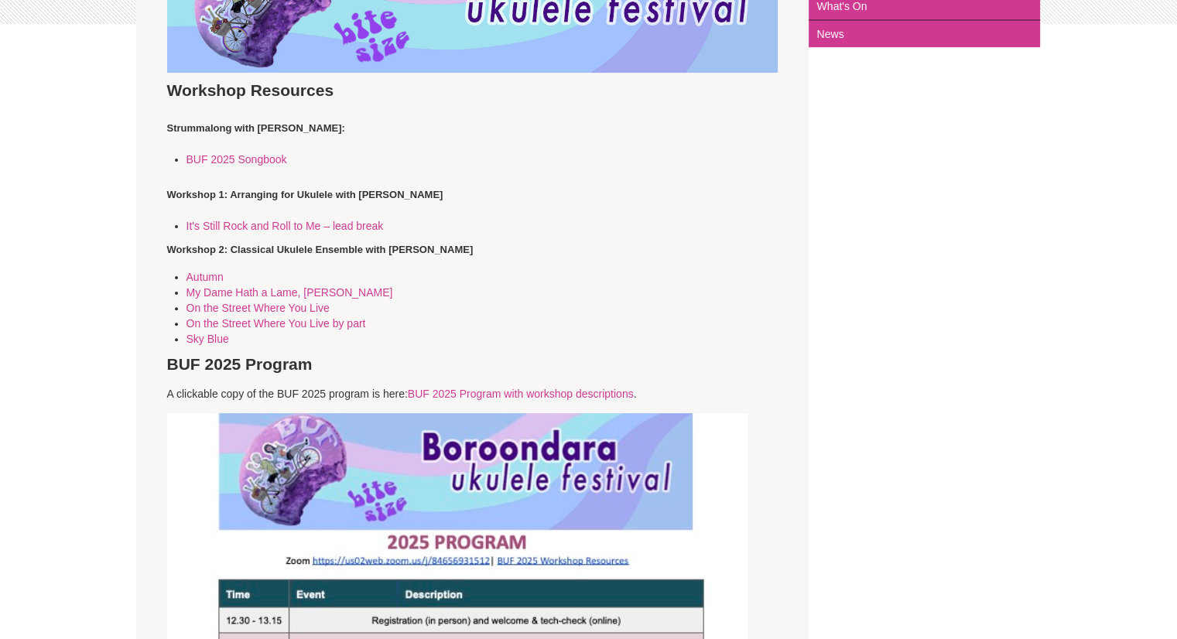
scroll to position [431, 0]
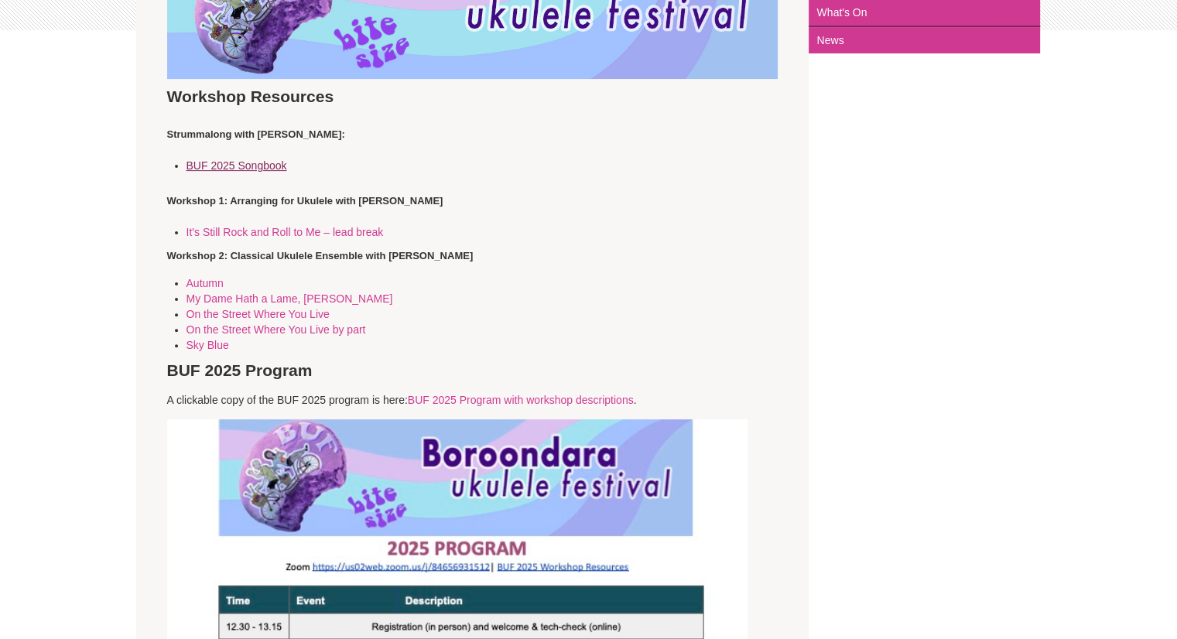
click at [269, 163] on link "BUF 2025 Songbook" at bounding box center [237, 165] width 101 height 12
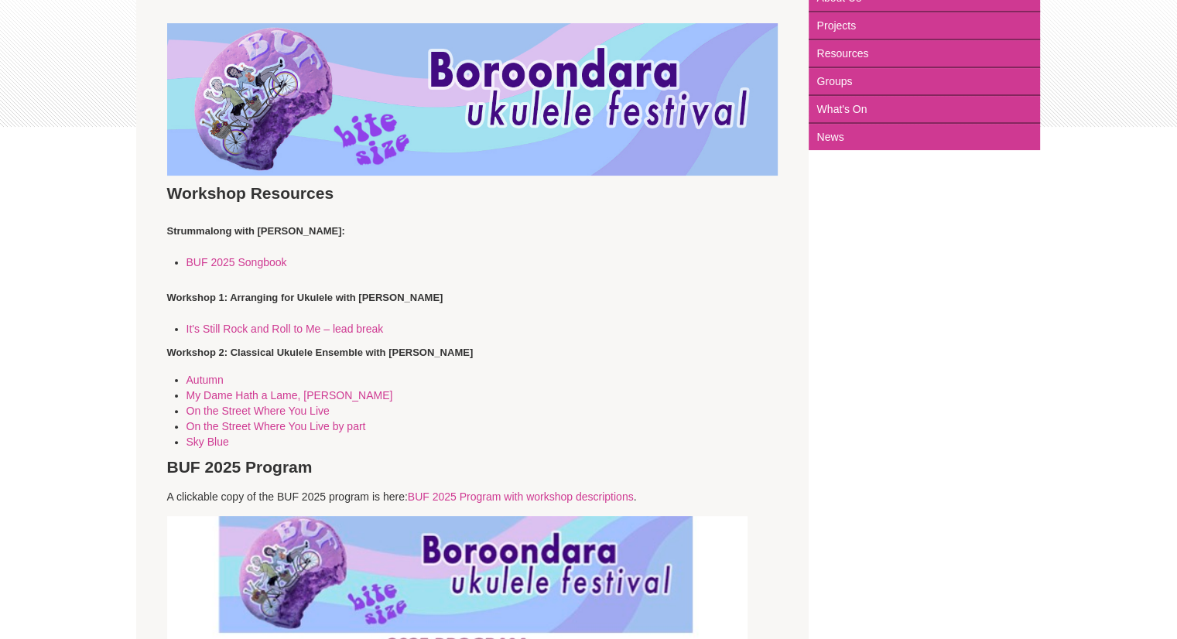
scroll to position [386, 0]
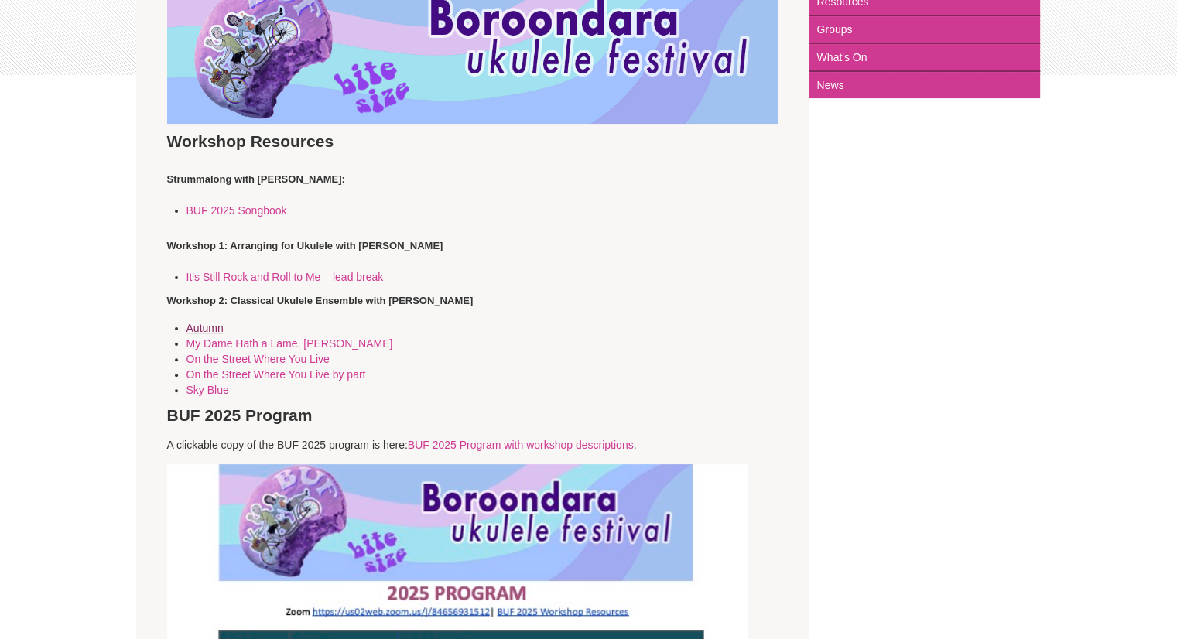
click at [211, 327] on link "Autumn" at bounding box center [205, 328] width 37 height 12
click at [297, 355] on link "On the Street Where You Live" at bounding box center [258, 359] width 143 height 12
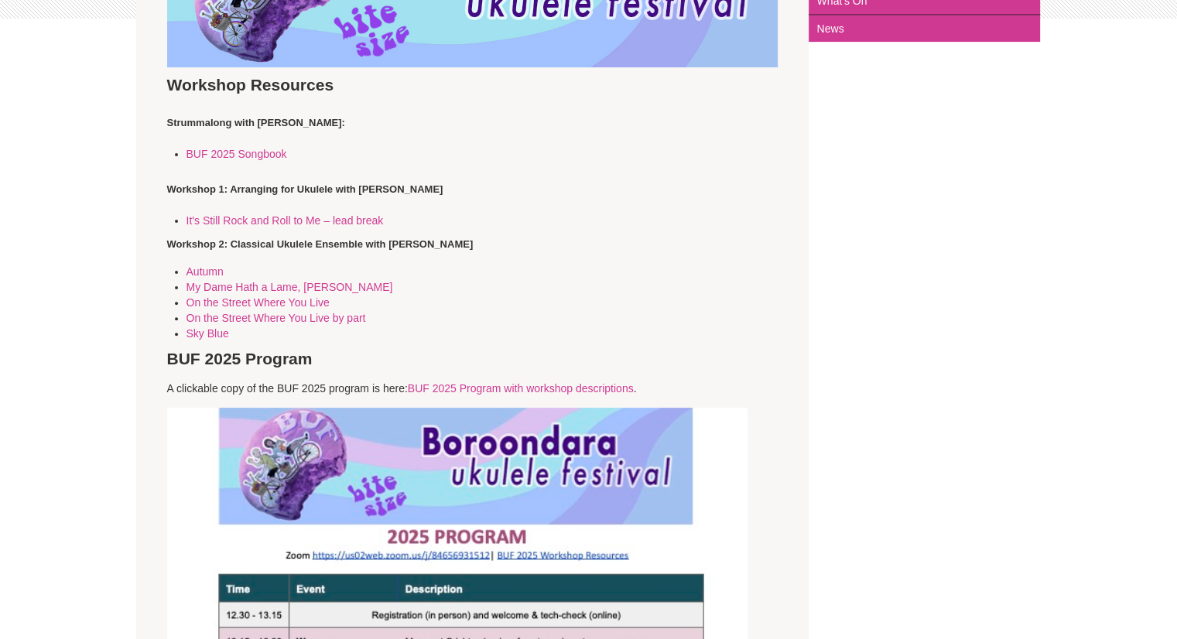
scroll to position [451, 0]
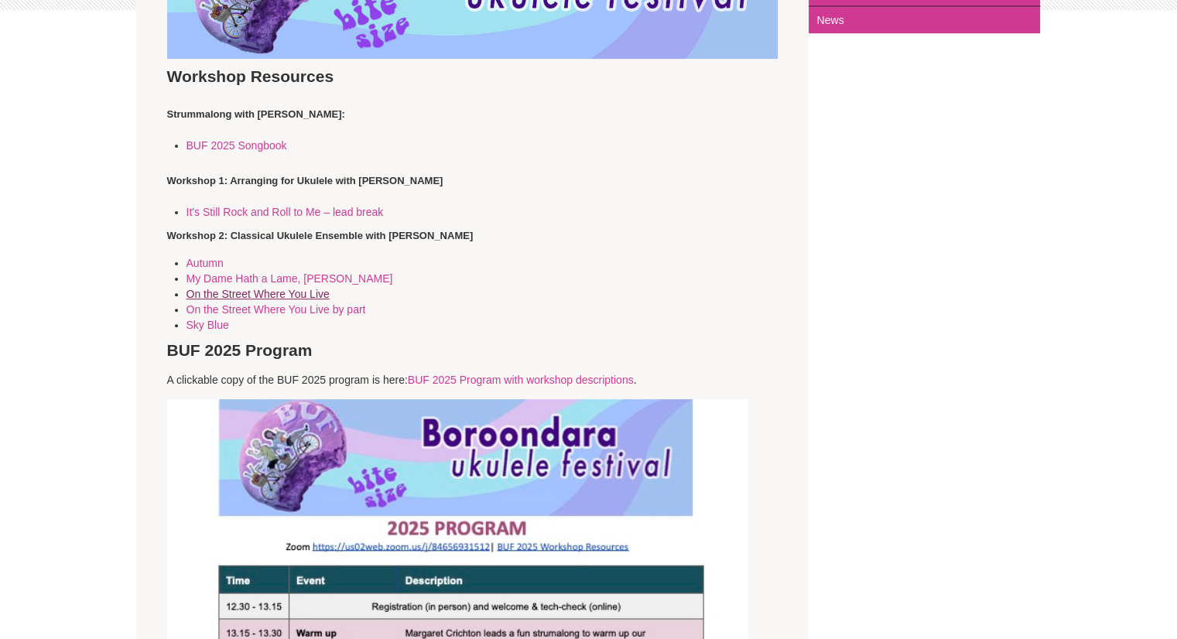
click at [303, 293] on link "On the Street Where You Live" at bounding box center [258, 294] width 143 height 12
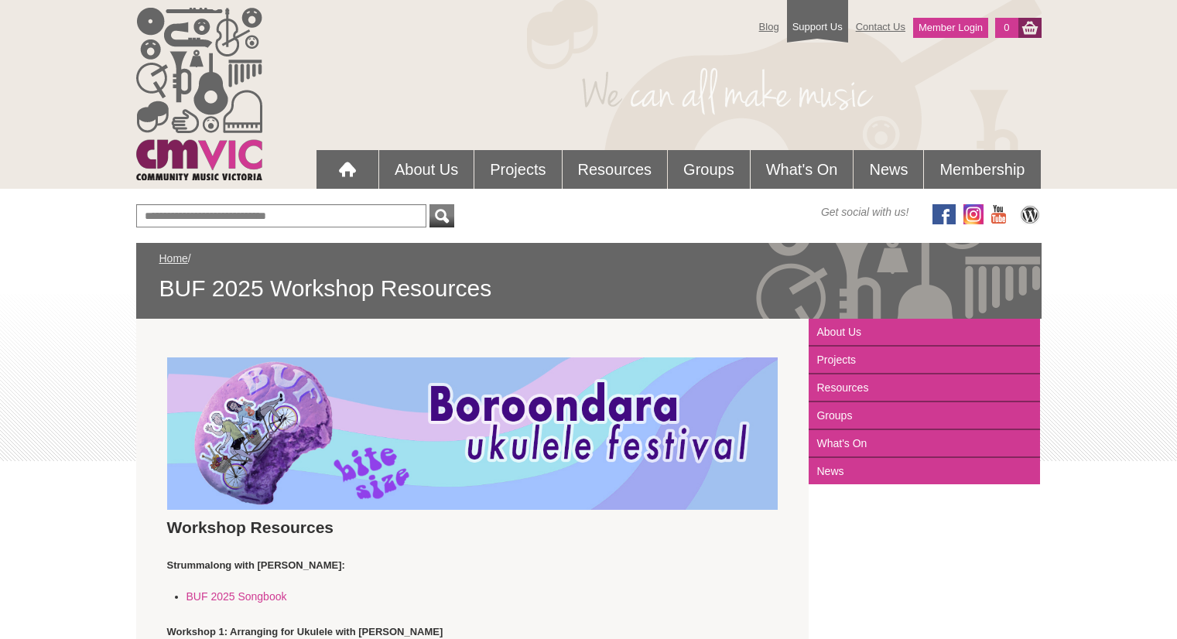
scroll to position [451, 0]
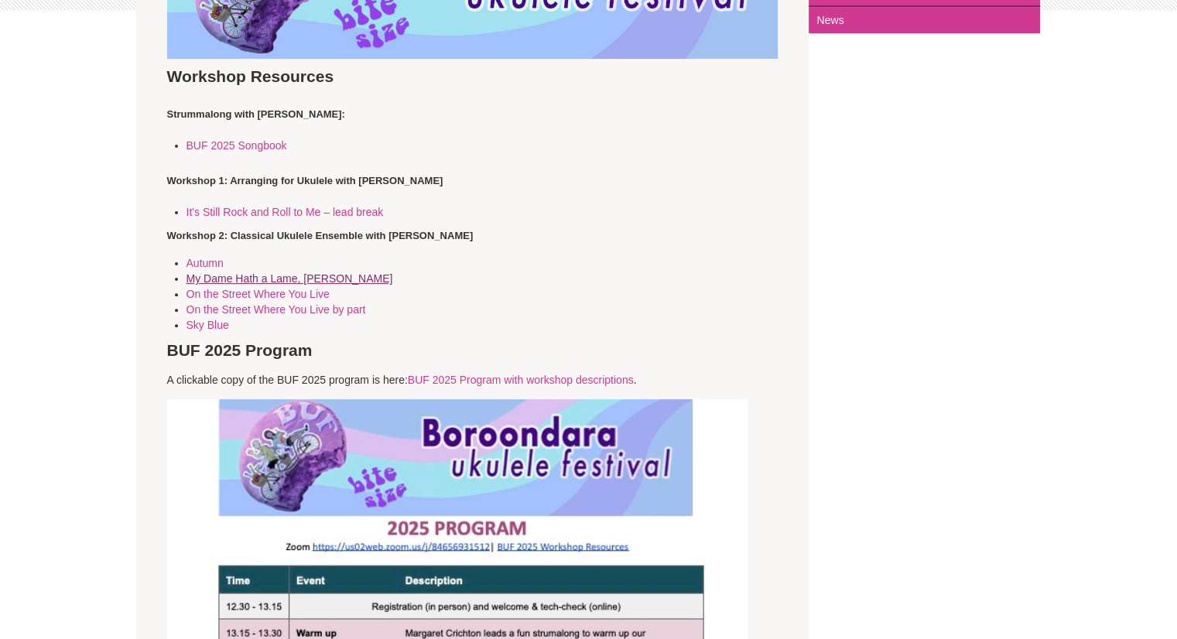
click at [244, 283] on link "My Dame Hath a Lame, [PERSON_NAME]" at bounding box center [290, 279] width 207 height 12
click at [214, 319] on link "Sky Blue" at bounding box center [208, 325] width 43 height 12
click at [335, 213] on link "It's Still Rock and Roll to Me – lead break" at bounding box center [285, 212] width 197 height 12
